Goal: Task Accomplishment & Management: Complete application form

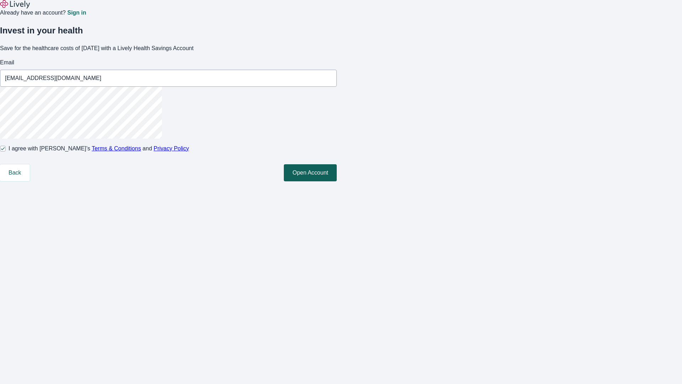
click at [337, 181] on button "Open Account" at bounding box center [310, 172] width 53 height 17
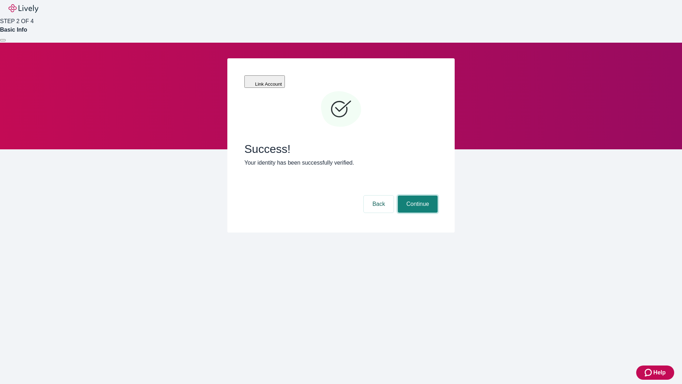
click at [417, 195] on button "Continue" at bounding box center [418, 203] width 40 height 17
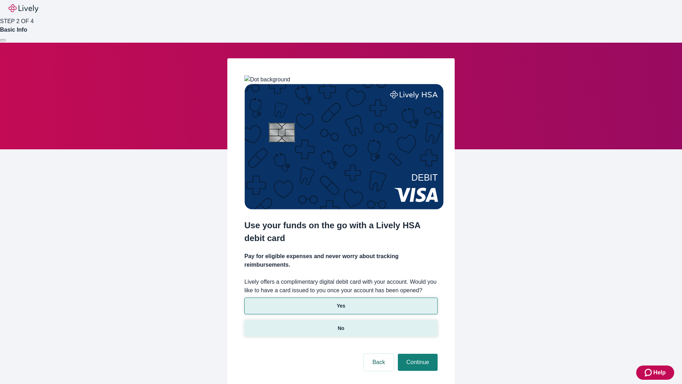
click at [341, 324] on p "No" at bounding box center [341, 327] width 7 height 7
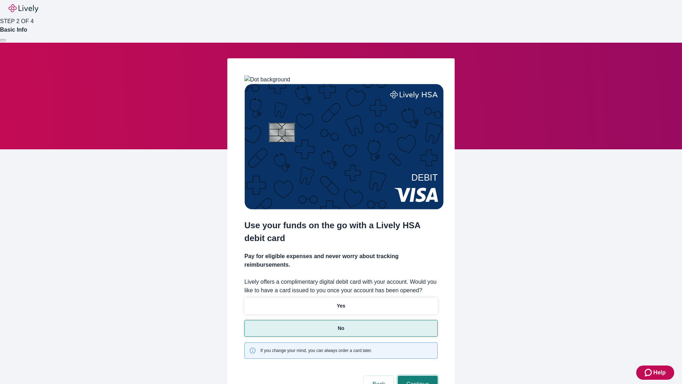
click at [417, 375] on button "Continue" at bounding box center [418, 383] width 40 height 17
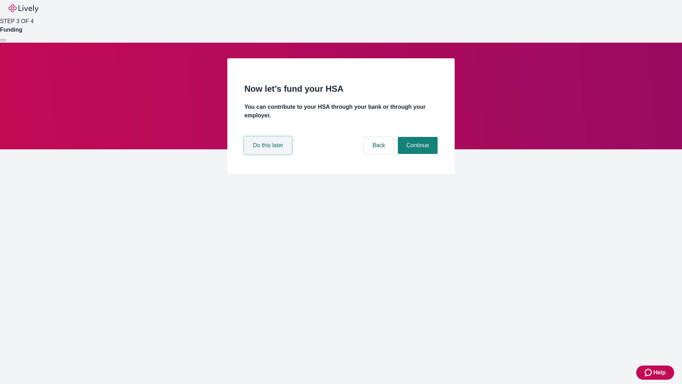
click at [269, 154] on button "Do this later" at bounding box center [267, 145] width 47 height 17
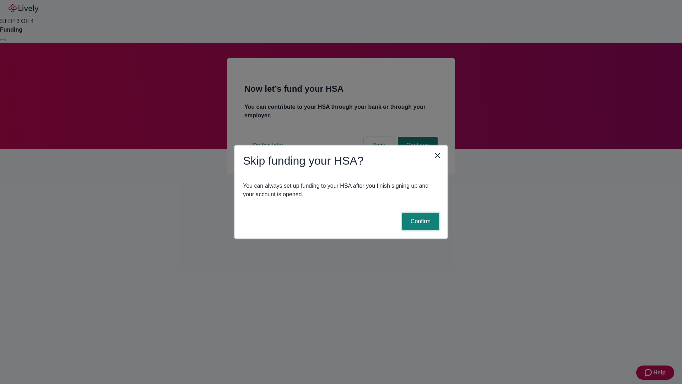
click at [419, 221] on button "Confirm" at bounding box center [420, 221] width 37 height 17
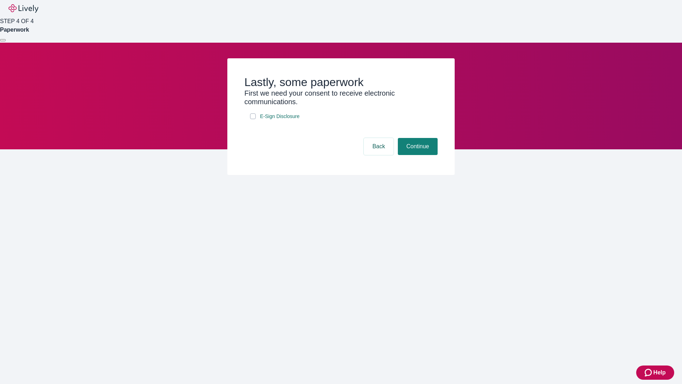
click at [253, 119] on input "E-Sign Disclosure" at bounding box center [253, 116] width 6 height 6
checkbox input "true"
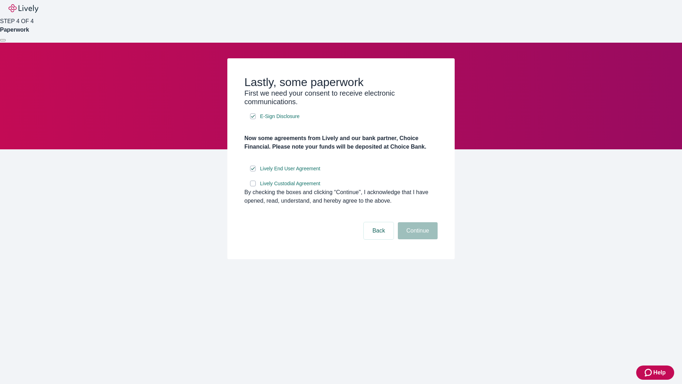
click at [253, 186] on input "Lively Custodial Agreement" at bounding box center [253, 183] width 6 height 6
checkbox input "true"
click at [417, 239] on button "Continue" at bounding box center [418, 230] width 40 height 17
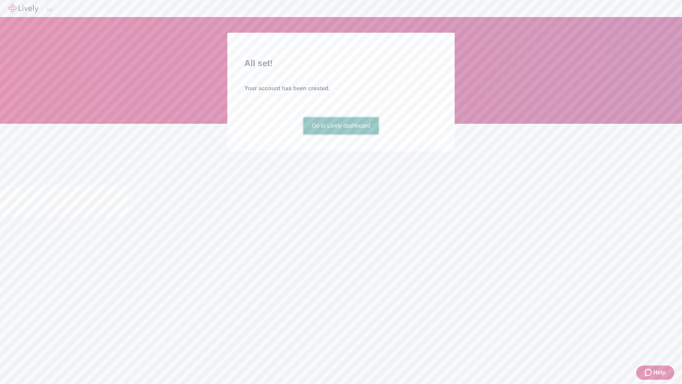
click at [341, 134] on link "Go to Lively dashboard" at bounding box center [341, 125] width 76 height 17
